Goal: Task Accomplishment & Management: Use online tool/utility

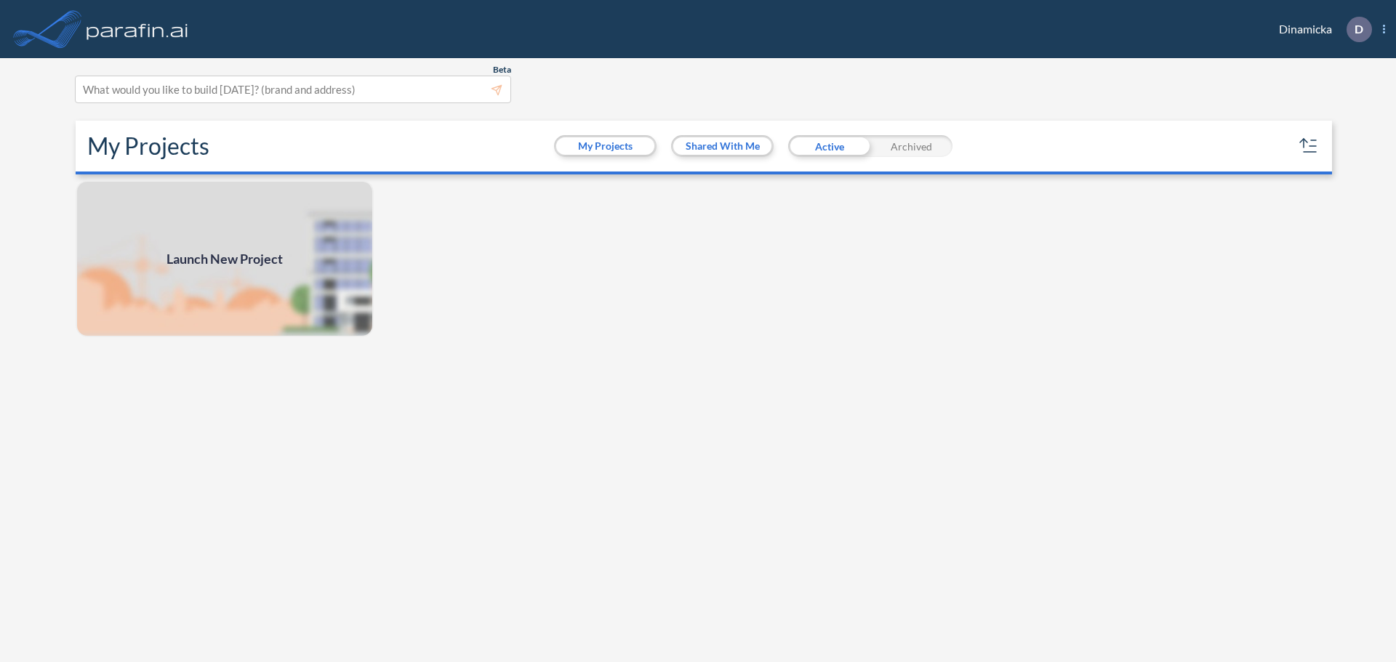
click at [1384, 32] on icon at bounding box center [1384, 29] width 2 height 9
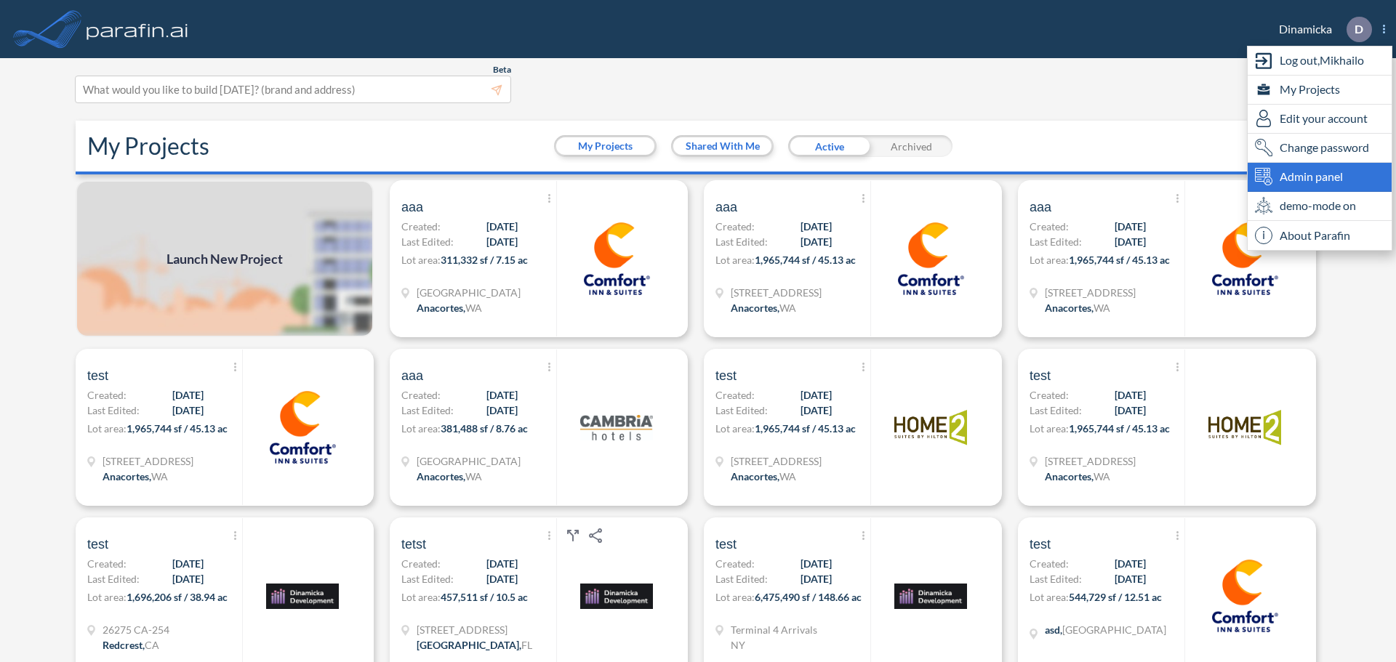
click at [1298, 183] on span "Admin panel" at bounding box center [1311, 176] width 63 height 17
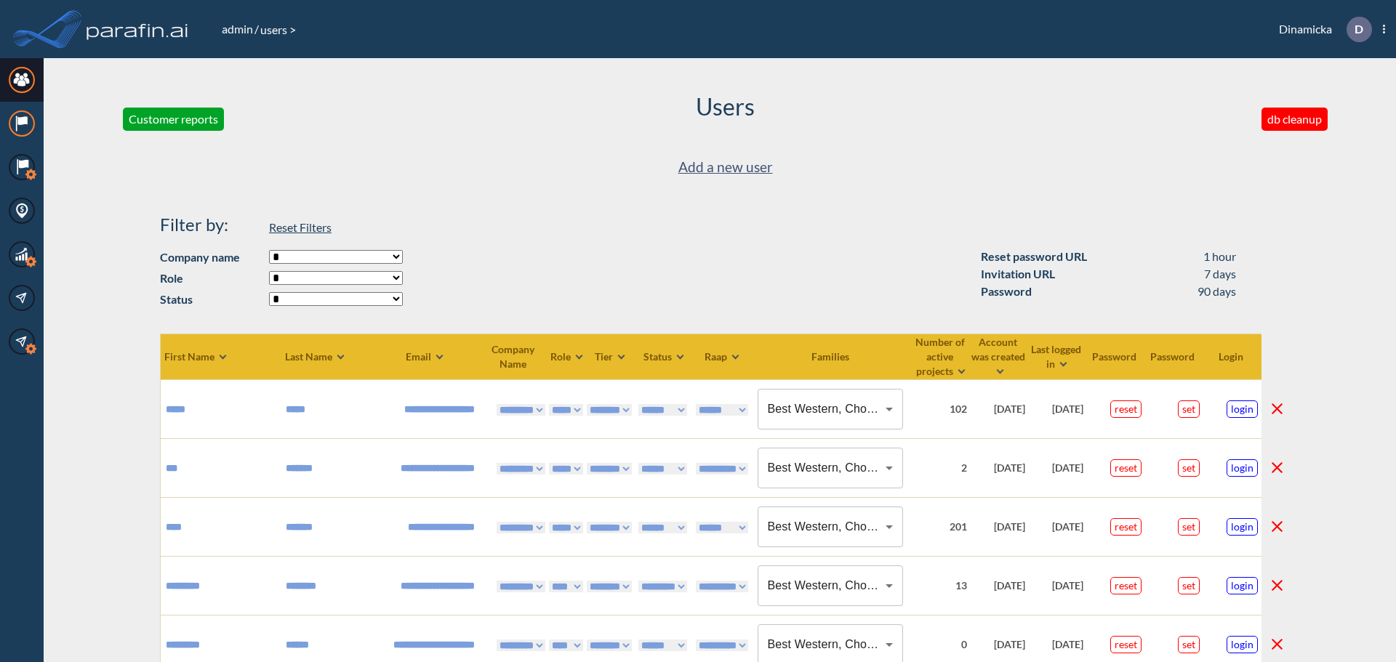
click at [23, 129] on icon "Hotel Brands" at bounding box center [22, 124] width 26 height 26
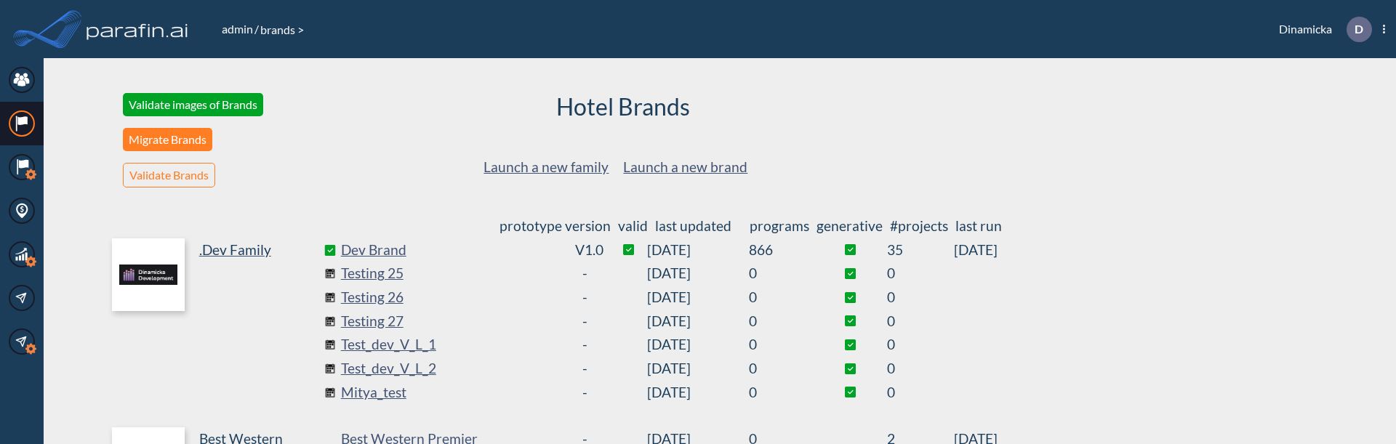
click at [185, 139] on button "Migrate Brands" at bounding box center [167, 139] width 89 height 23
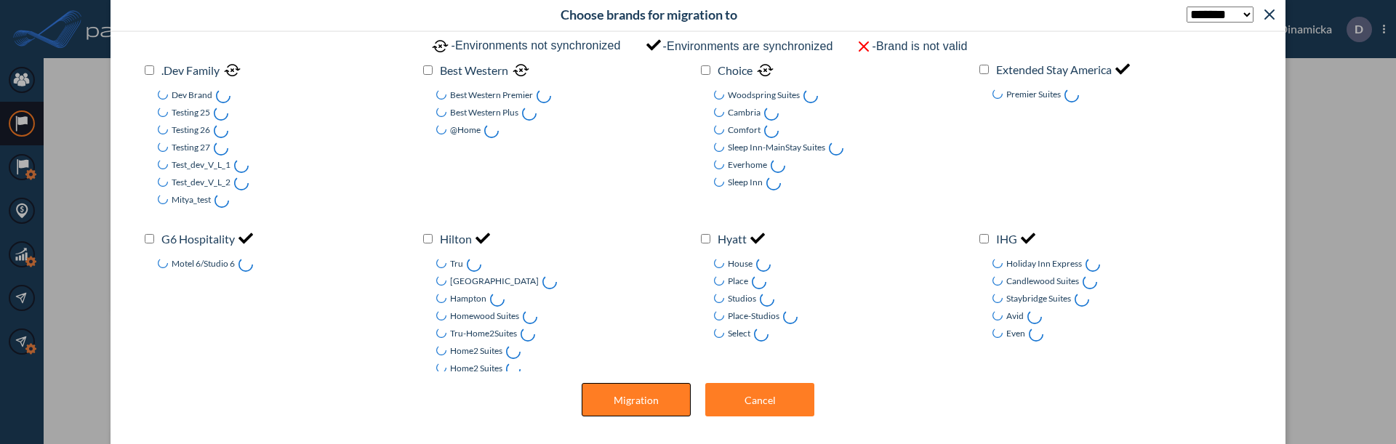
click at [642, 397] on button "Migration" at bounding box center [636, 399] width 109 height 33
